Goal: Browse casually

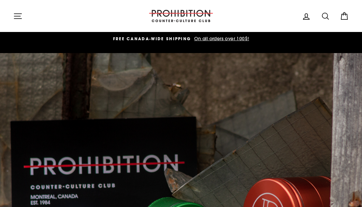
click at [327, 17] on icon at bounding box center [325, 16] width 9 height 9
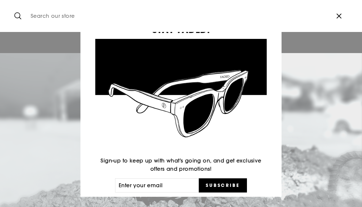
click at [117, 19] on input "Search our store" at bounding box center [178, 16] width 302 height 22
type input "whips"
click at [20, 16] on button "Search" at bounding box center [20, 16] width 14 height 22
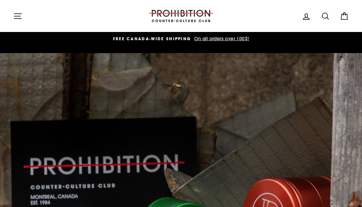
click at [177, 16] on img at bounding box center [181, 16] width 66 height 12
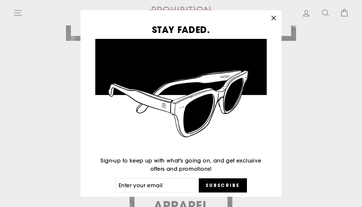
scroll to position [561, 0]
click at [274, 18] on icon "button" at bounding box center [274, 18] width 4 height 4
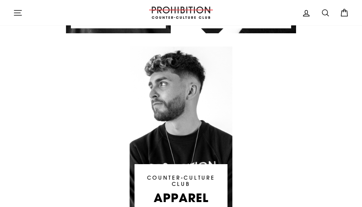
click at [310, 89] on div "polarized SUNGLASSES SHOP COLLECTION" at bounding box center [174, 33] width 375 height 422
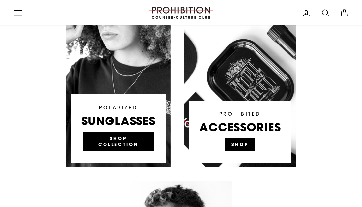
scroll to position [425, 0]
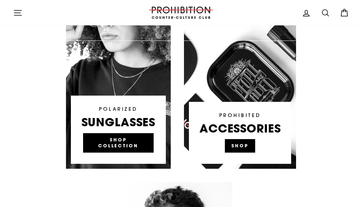
click at [244, 144] on link at bounding box center [240, 70] width 112 height 198
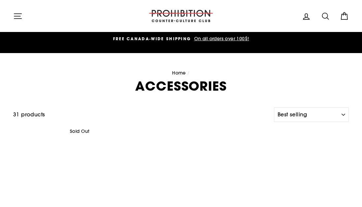
select select "best-selling"
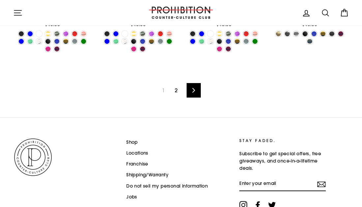
scroll to position [1000, 0]
